Goal: Transaction & Acquisition: Purchase product/service

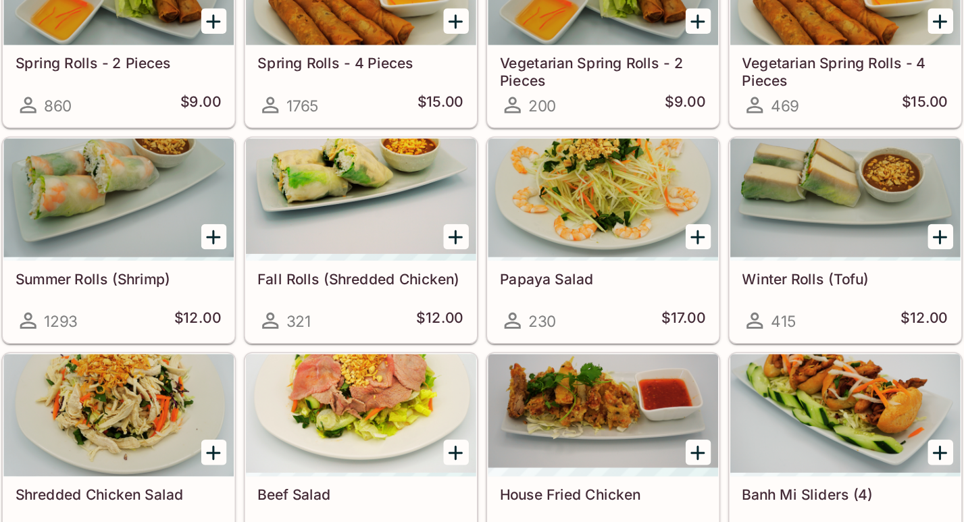
scroll to position [72, 0]
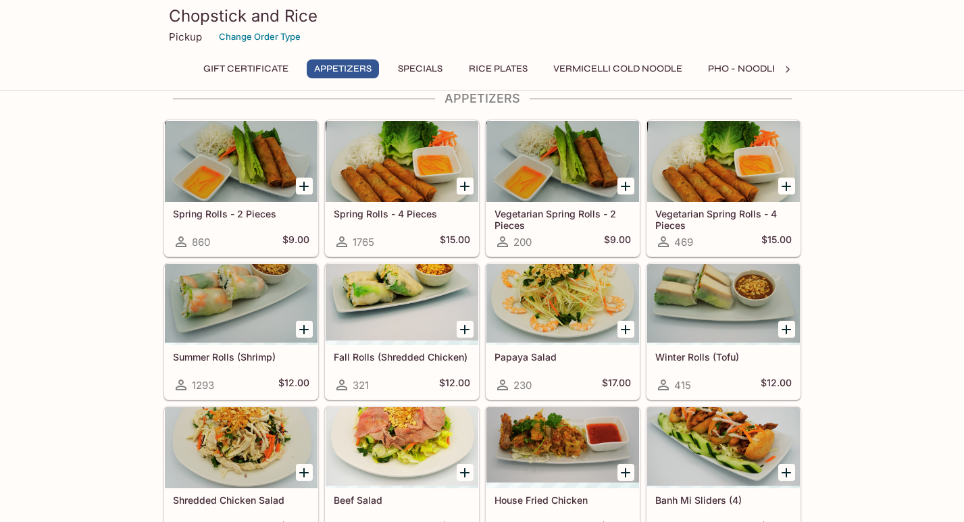
click at [575, 367] on div "Papaya Salad 230 $17.00" at bounding box center [562, 372] width 153 height 54
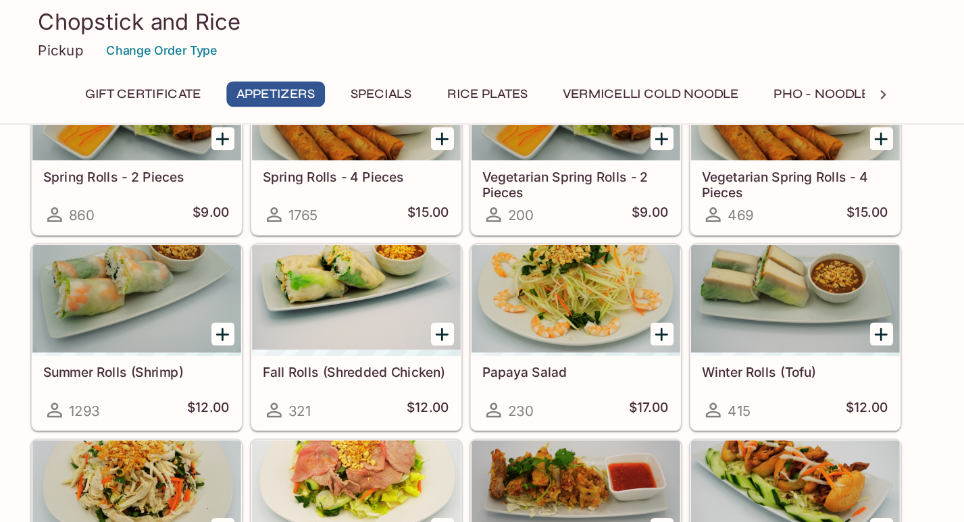
scroll to position [136, 0]
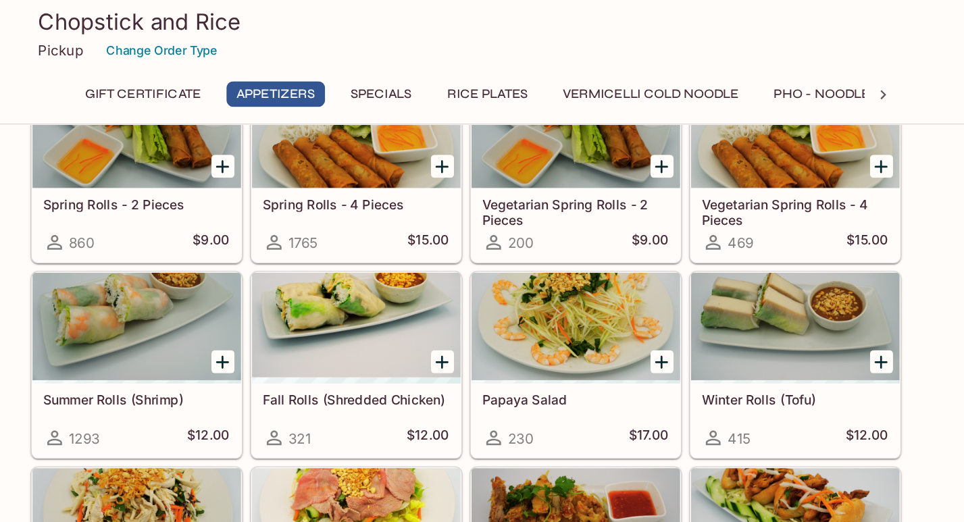
click at [551, 300] on div "Papaya Salad 230 $17.00" at bounding box center [562, 308] width 153 height 54
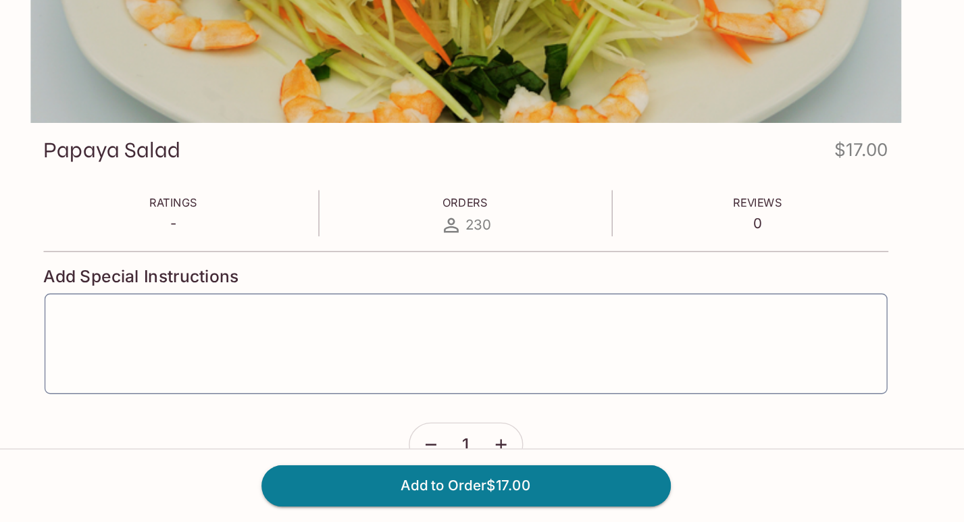
scroll to position [117, 0]
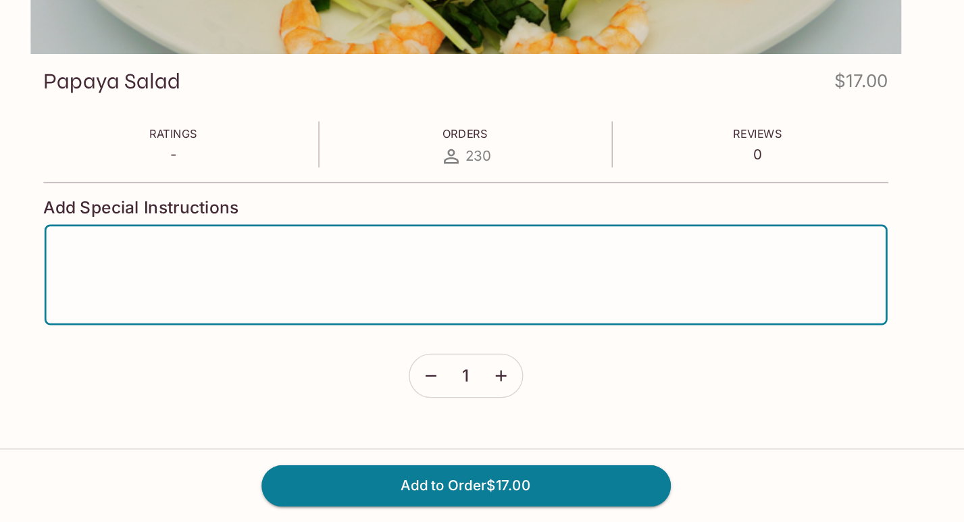
click at [519, 341] on textarea at bounding box center [482, 340] width 598 height 51
type textarea "No shrimp"
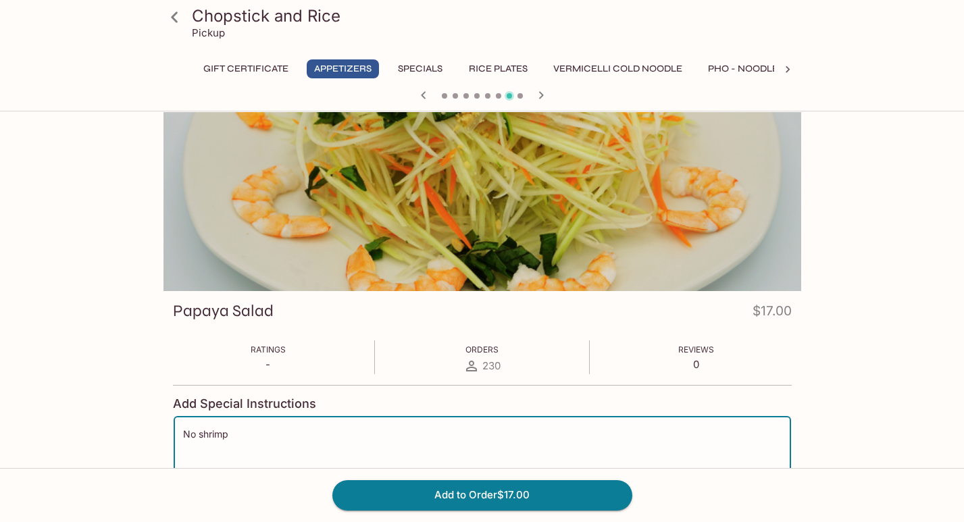
scroll to position [0, 0]
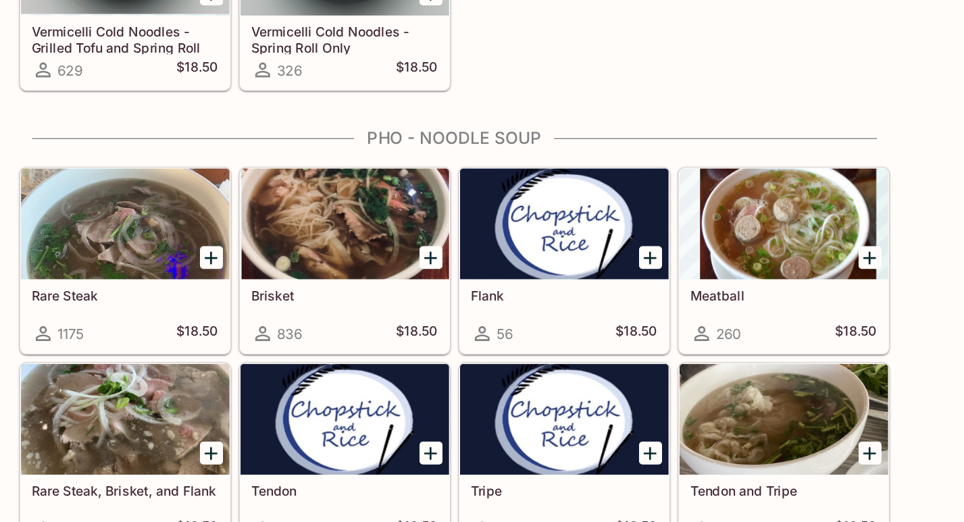
scroll to position [1420, 0]
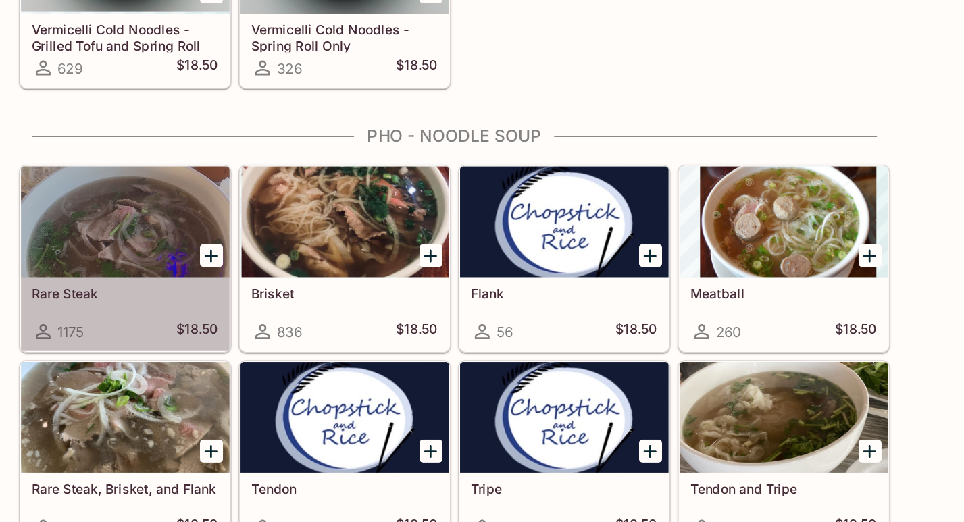
click at [276, 369] on div "Rare Steak 1175 $18.50" at bounding box center [241, 369] width 153 height 54
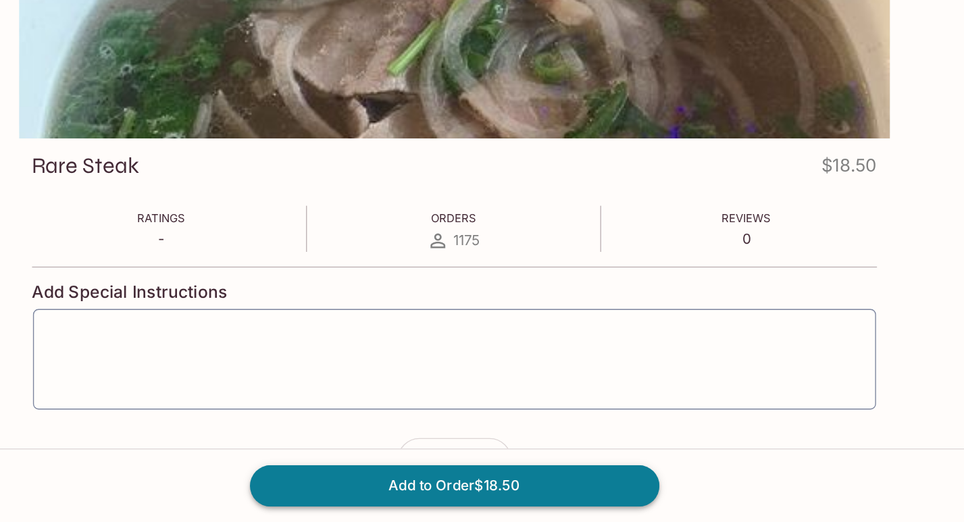
click at [485, 492] on button "Add to Order $18.50" at bounding box center [482, 495] width 300 height 30
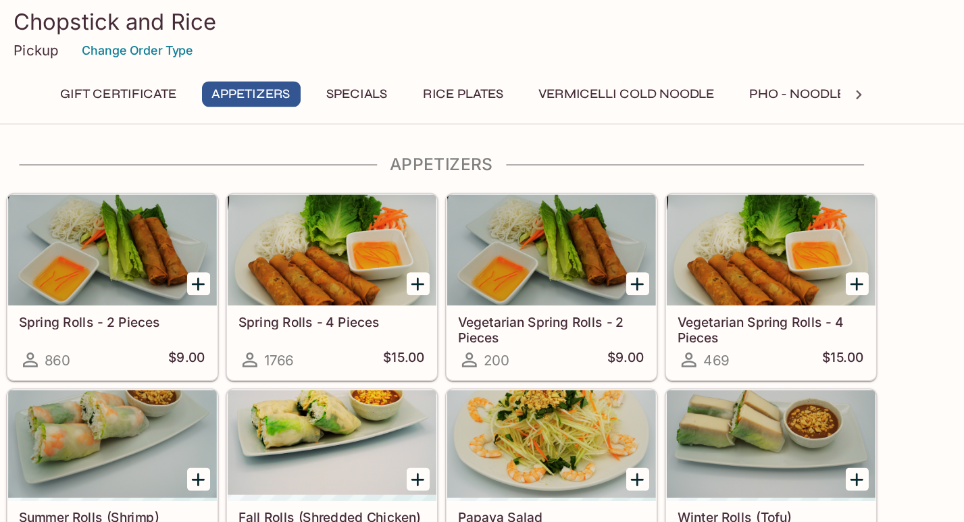
scroll to position [50, 0]
click at [244, 249] on div "Spring Rolls - 2 Pieces 860 $9.00" at bounding box center [241, 251] width 153 height 54
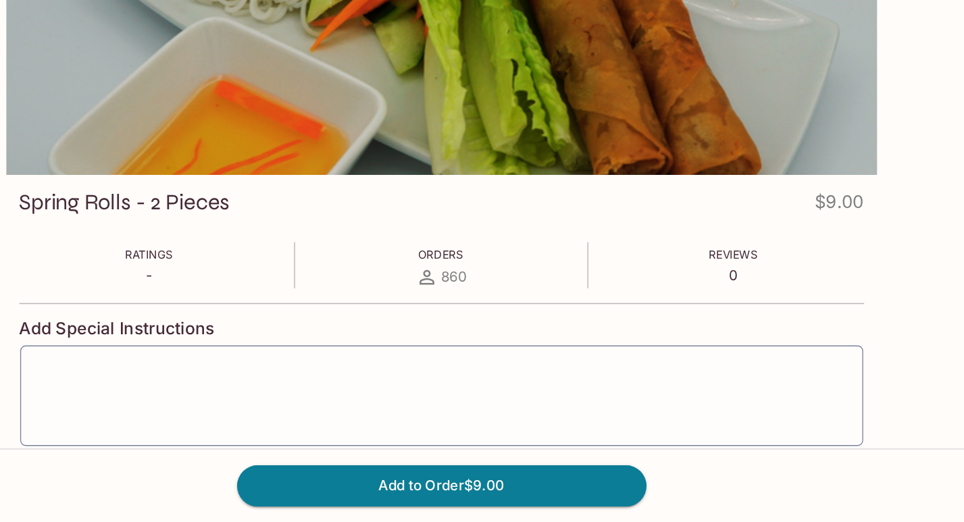
scroll to position [74, 0]
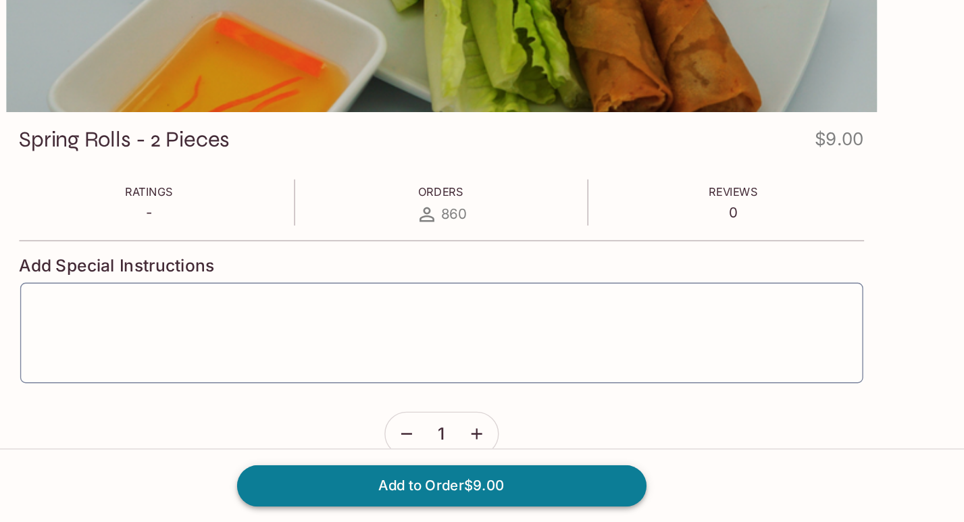
click at [488, 498] on button "Add to Order $9.00" at bounding box center [482, 495] width 300 height 30
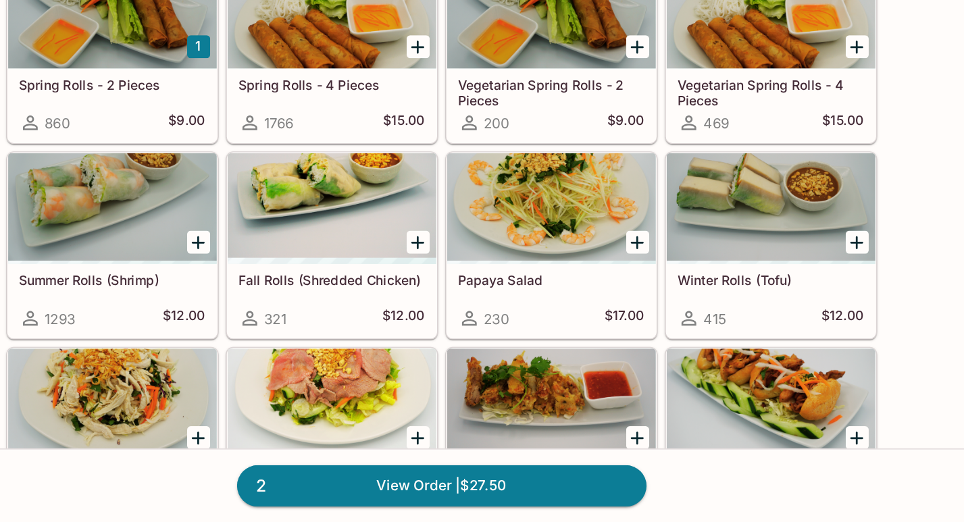
scroll to position [199, 0]
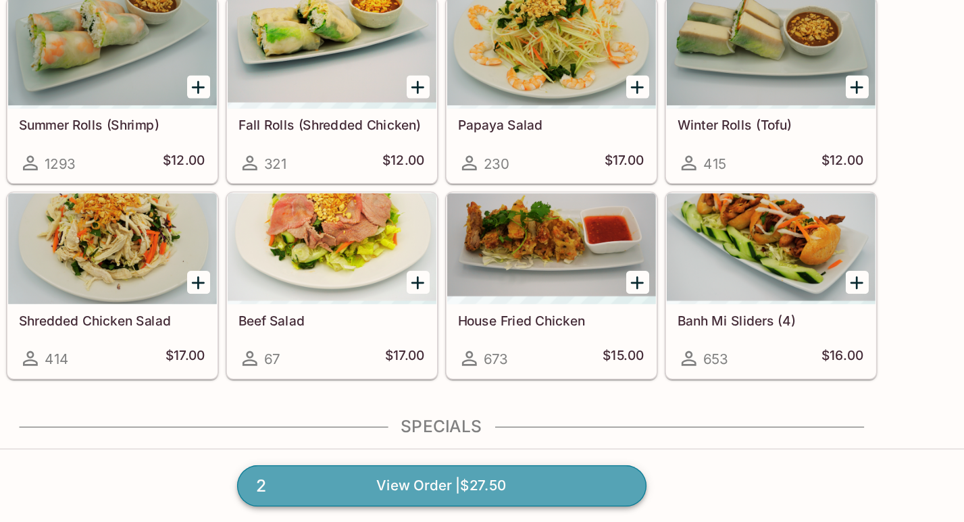
click at [578, 503] on link "2 View Order | $27.50" at bounding box center [482, 495] width 300 height 30
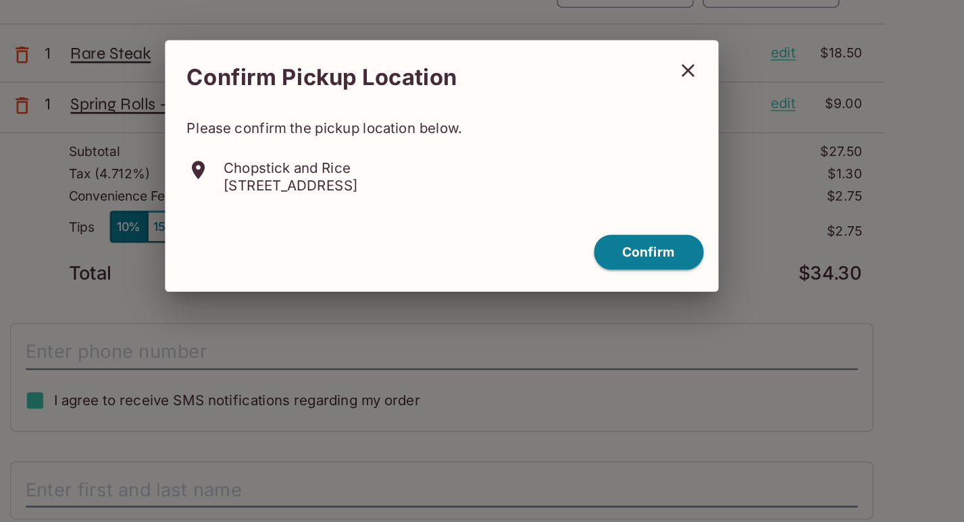
scroll to position [45, 0]
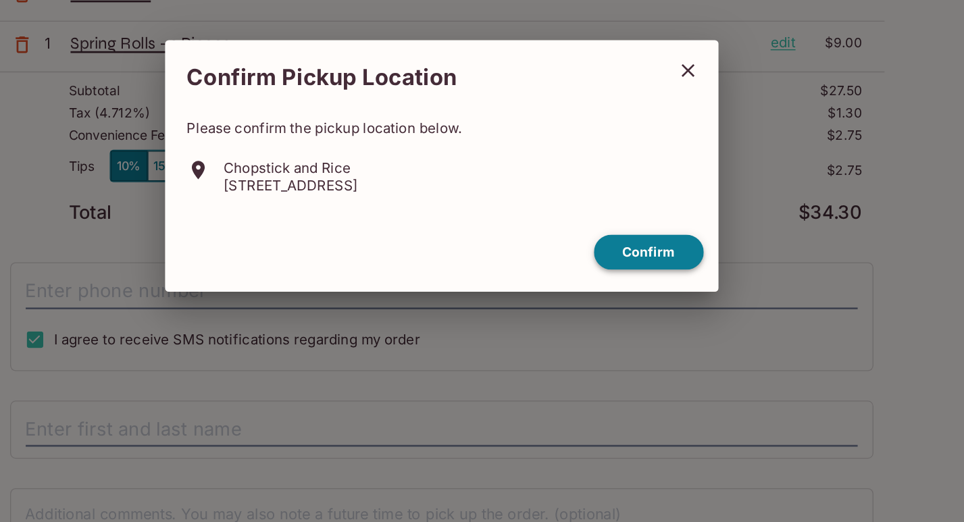
click at [630, 330] on button "Confirm" at bounding box center [634, 324] width 80 height 26
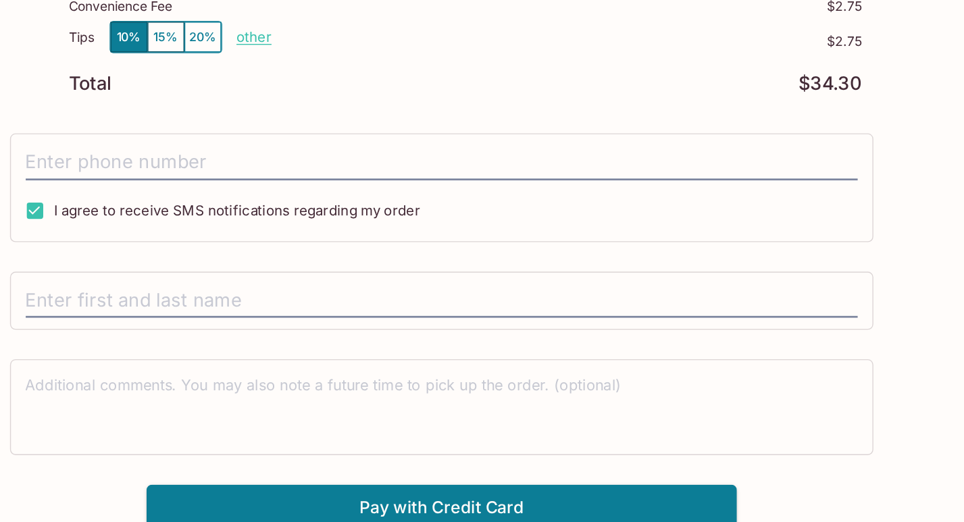
scroll to position [145, 0]
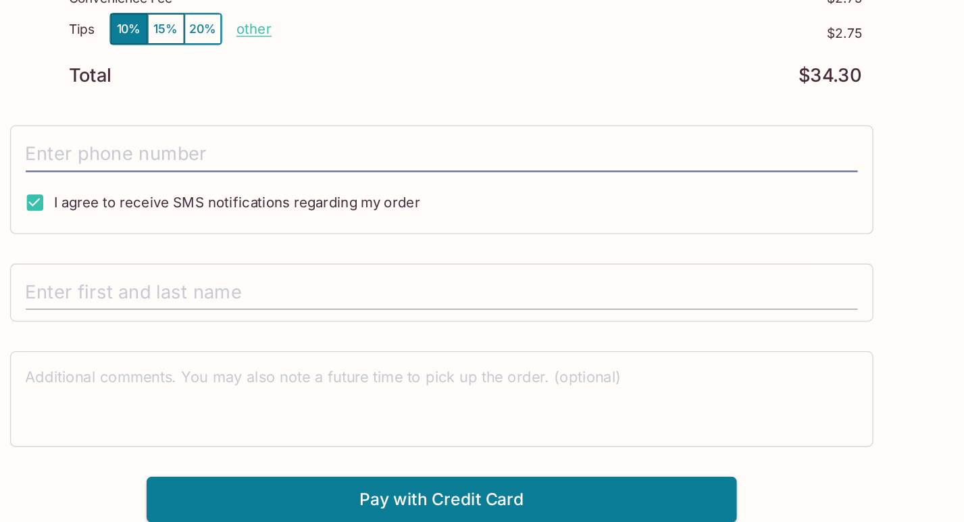
click at [310, 359] on input "text" at bounding box center [482, 354] width 609 height 26
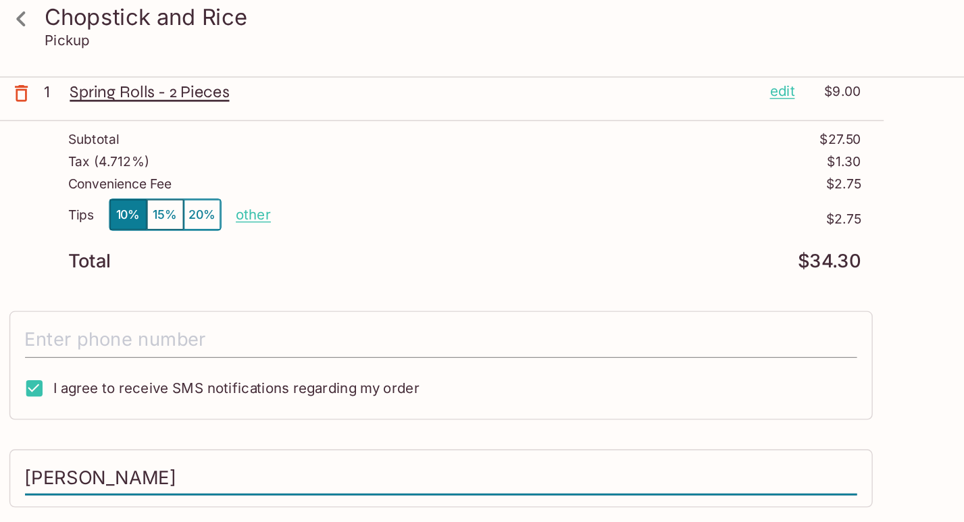
type input "[PERSON_NAME]"
click at [190, 253] on input "tel" at bounding box center [482, 253] width 609 height 26
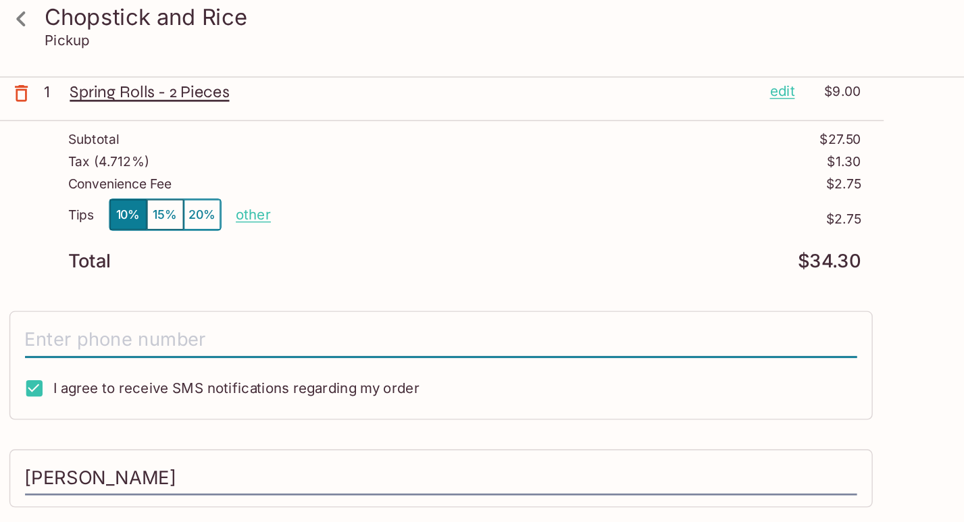
type input "[PHONE_NUMBER]"
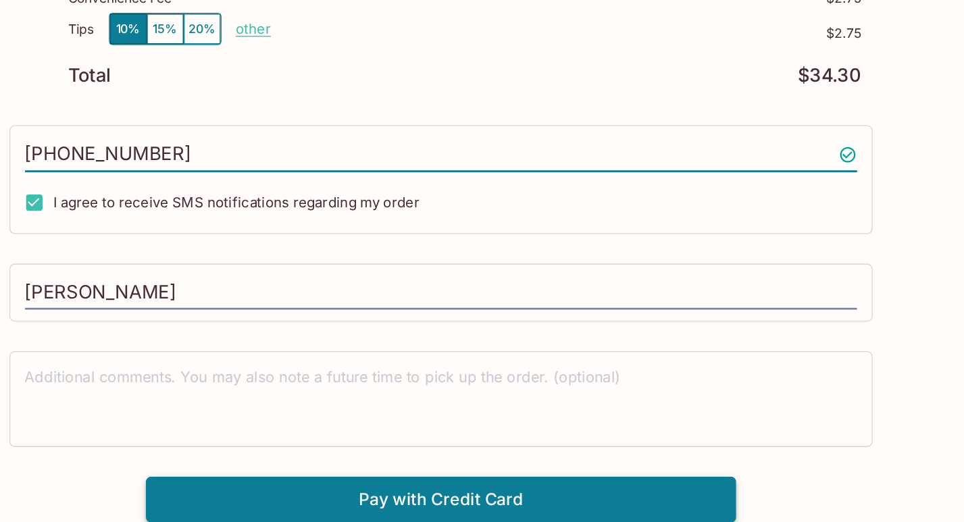
click at [532, 503] on button "Pay with Credit Card" at bounding box center [482, 505] width 432 height 34
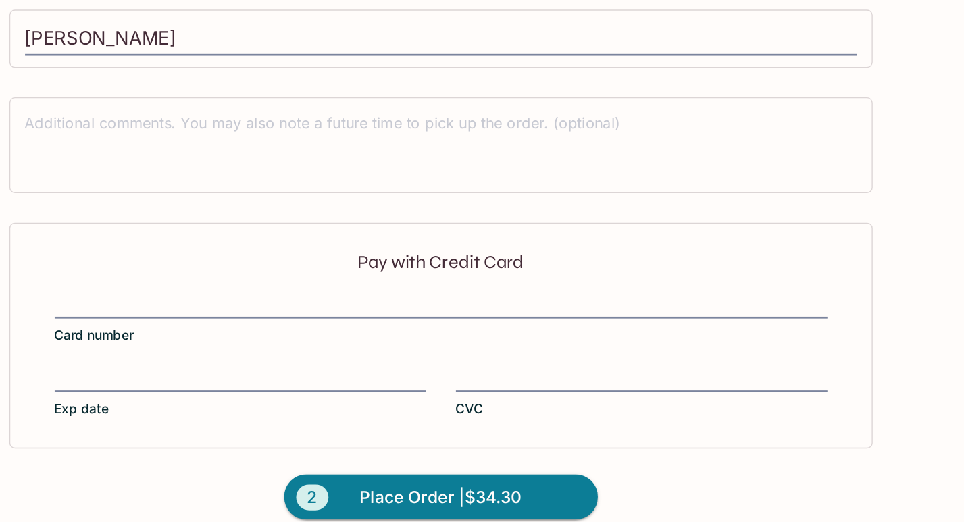
scroll to position [348, 0]
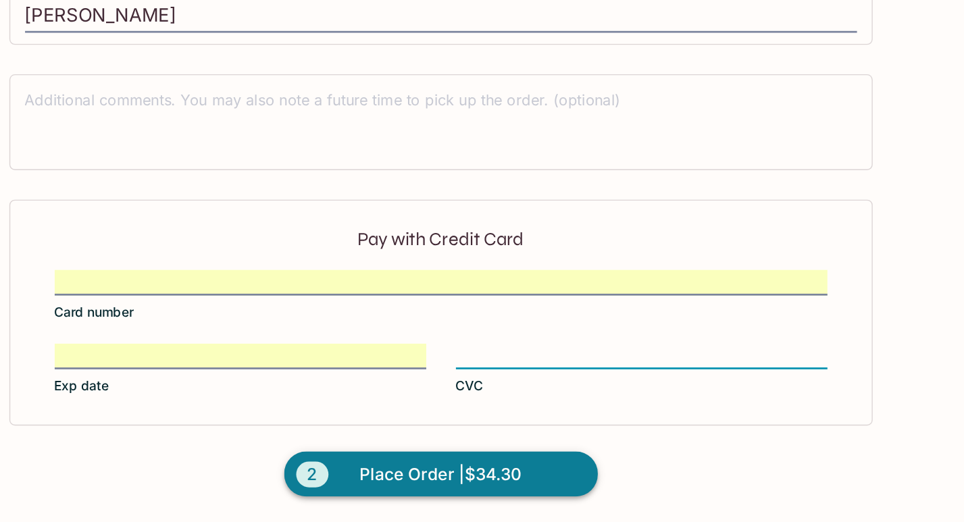
click at [502, 492] on span "Place Order | $34.30" at bounding box center [482, 487] width 119 height 22
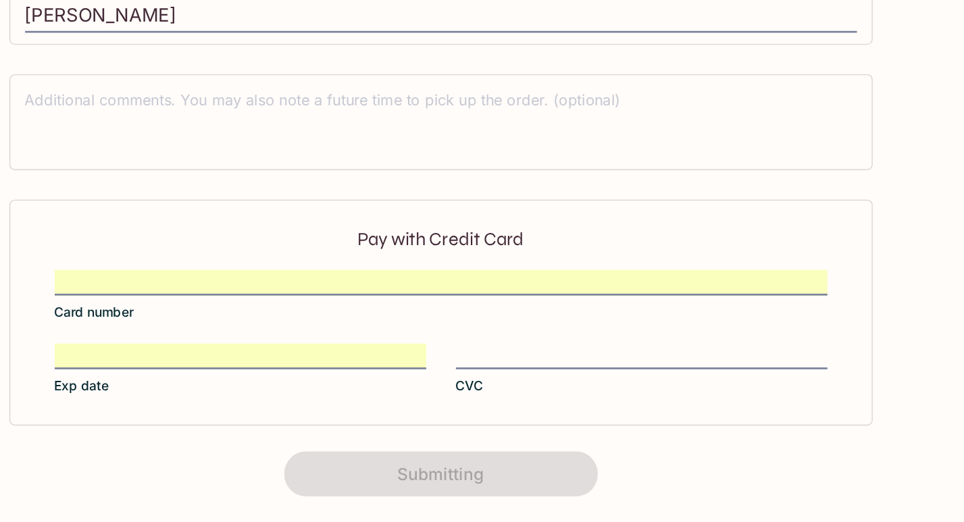
scroll to position [263, 0]
